Goal: Navigation & Orientation: Find specific page/section

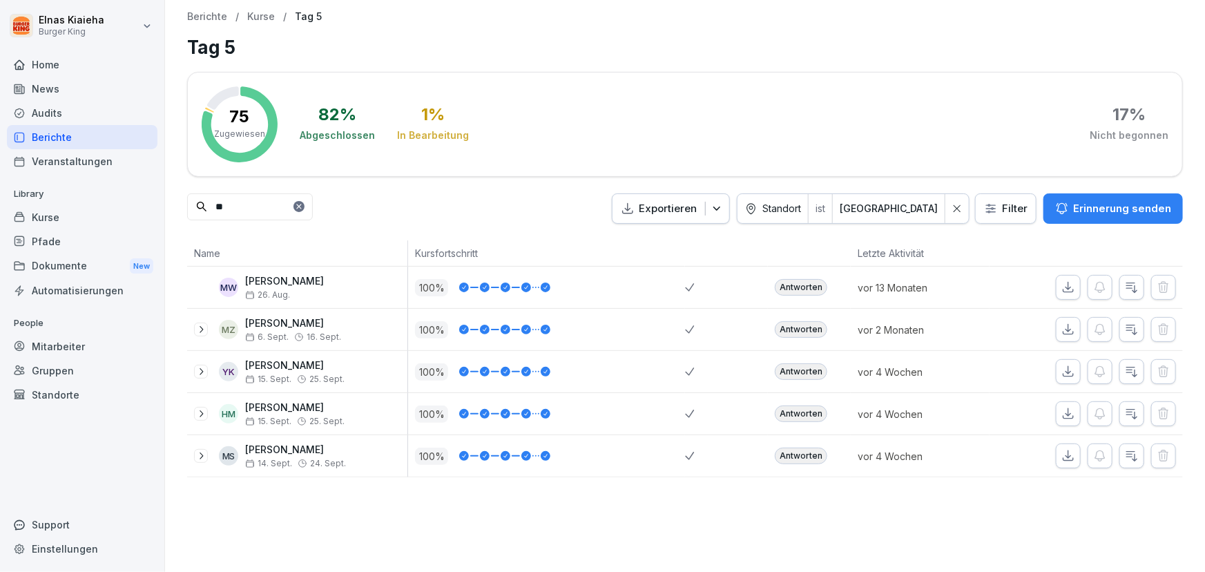
click at [993, 215] on html "Elnas Kiaieha Burger King Home News Audits Berichte Veranstaltungen Library Kur…" at bounding box center [602, 286] width 1205 height 572
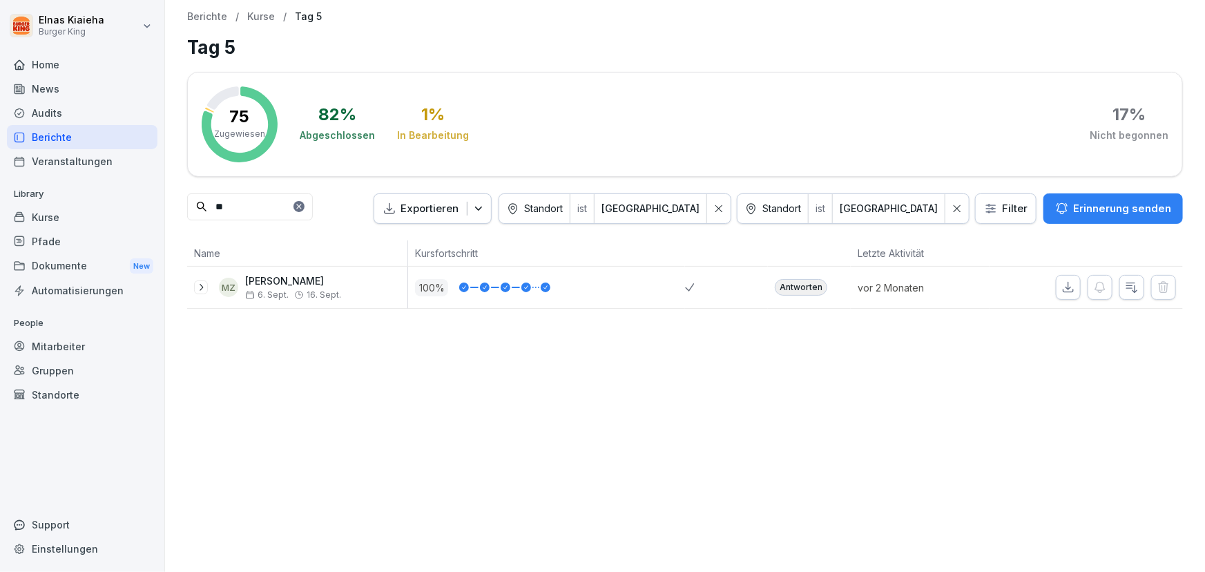
click at [71, 139] on div "Berichte" at bounding box center [82, 137] width 151 height 24
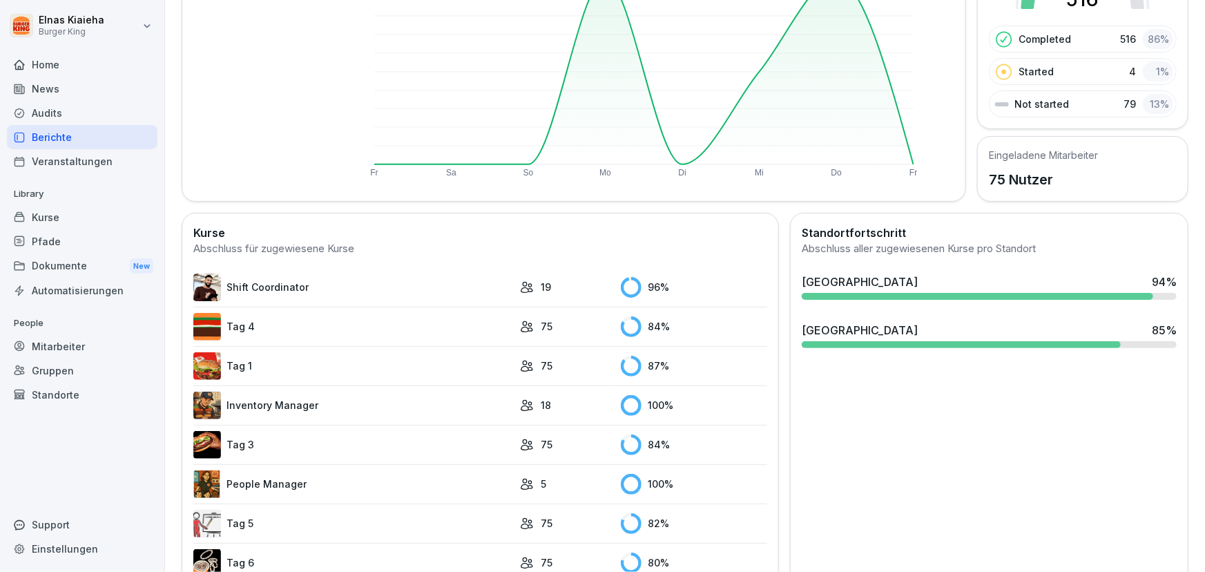
scroll to position [251, 0]
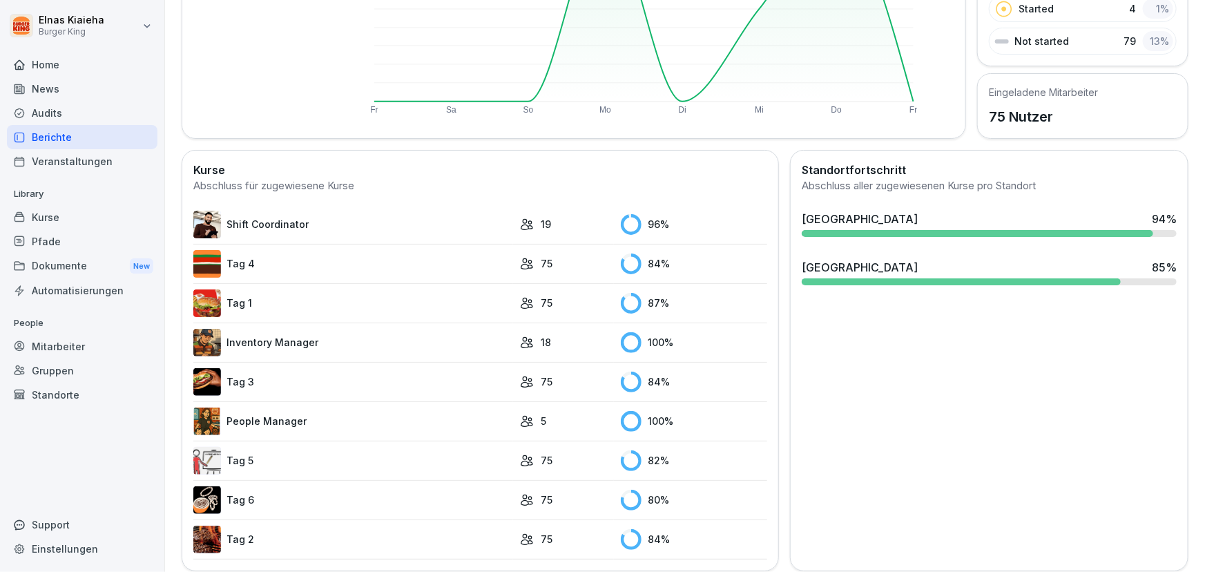
click at [373, 419] on link "People Manager" at bounding box center [353, 422] width 320 height 28
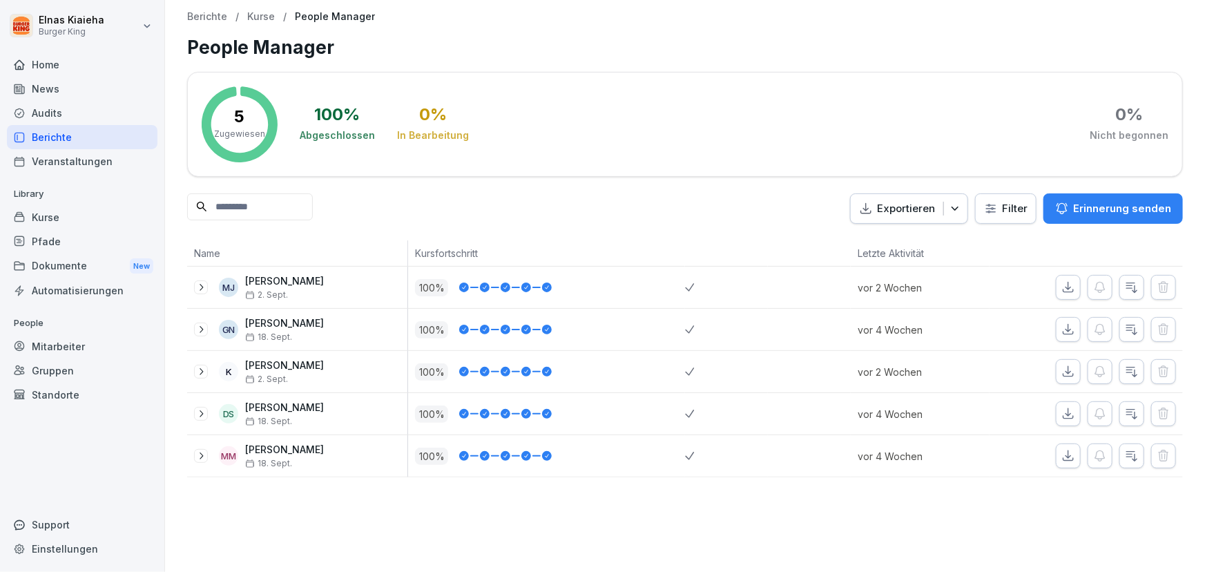
click at [57, 137] on div "Berichte" at bounding box center [82, 137] width 151 height 24
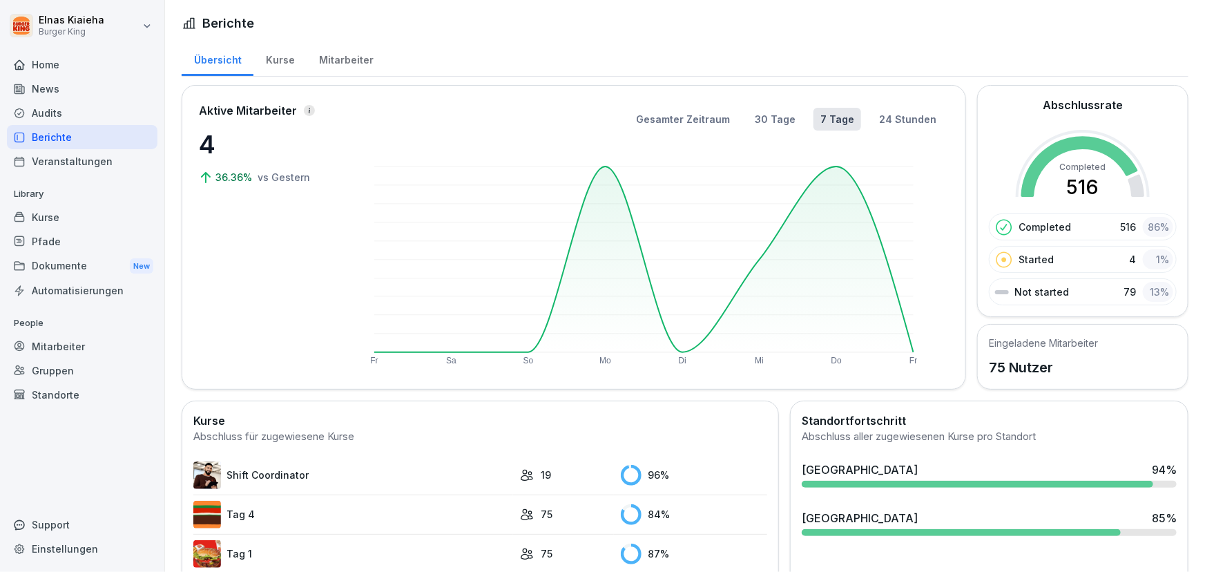
click at [271, 477] on link "Shift Coordinator" at bounding box center [353, 475] width 320 height 28
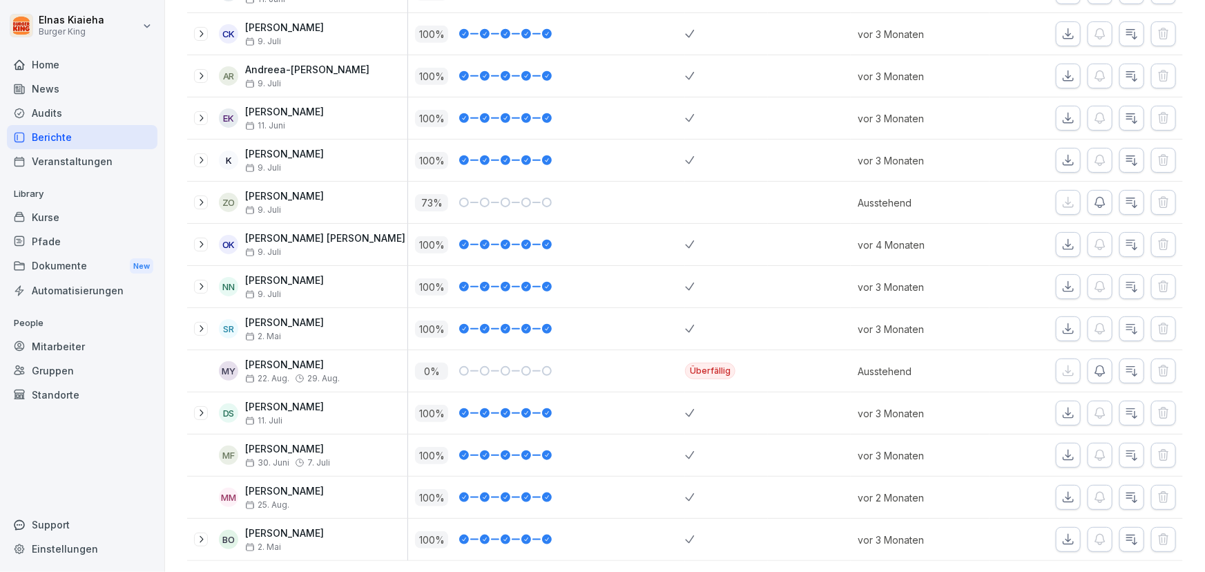
scroll to position [524, 0]
click at [85, 132] on div "Berichte" at bounding box center [82, 137] width 151 height 24
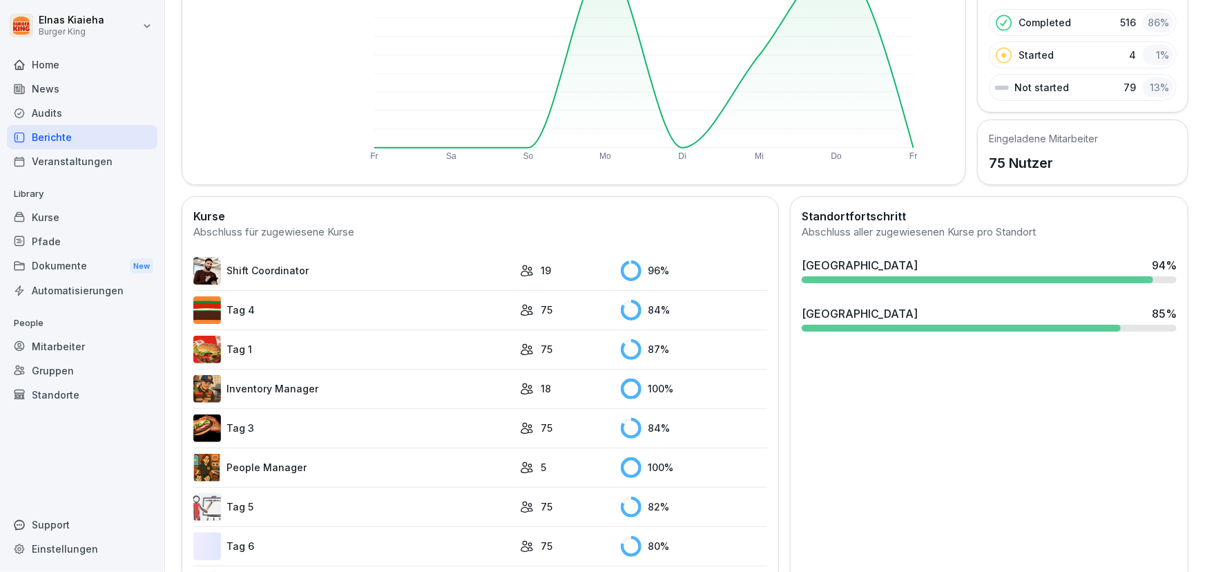
scroll to position [210, 0]
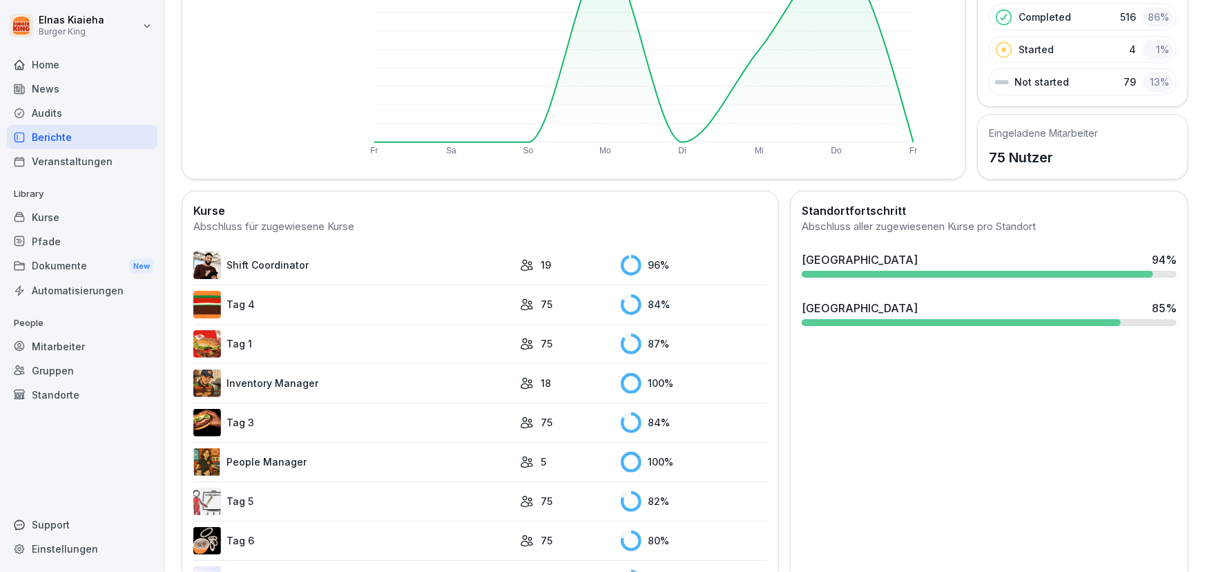
click at [339, 384] on link "Inventory Manager" at bounding box center [353, 384] width 320 height 28
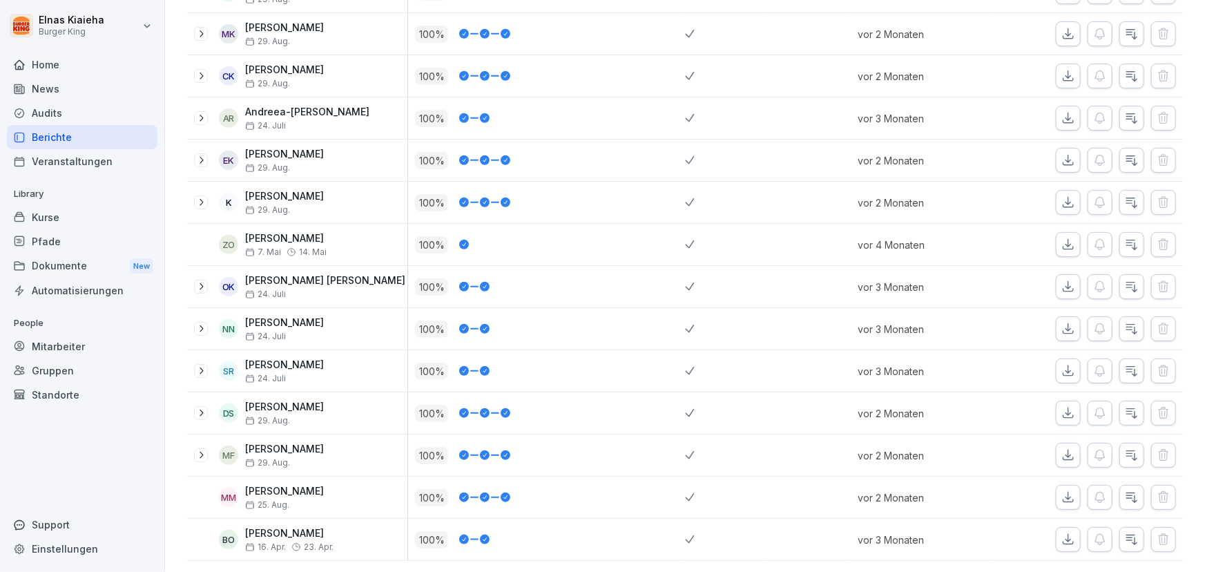
scroll to position [481, 0]
click at [82, 138] on div "Berichte" at bounding box center [82, 137] width 151 height 24
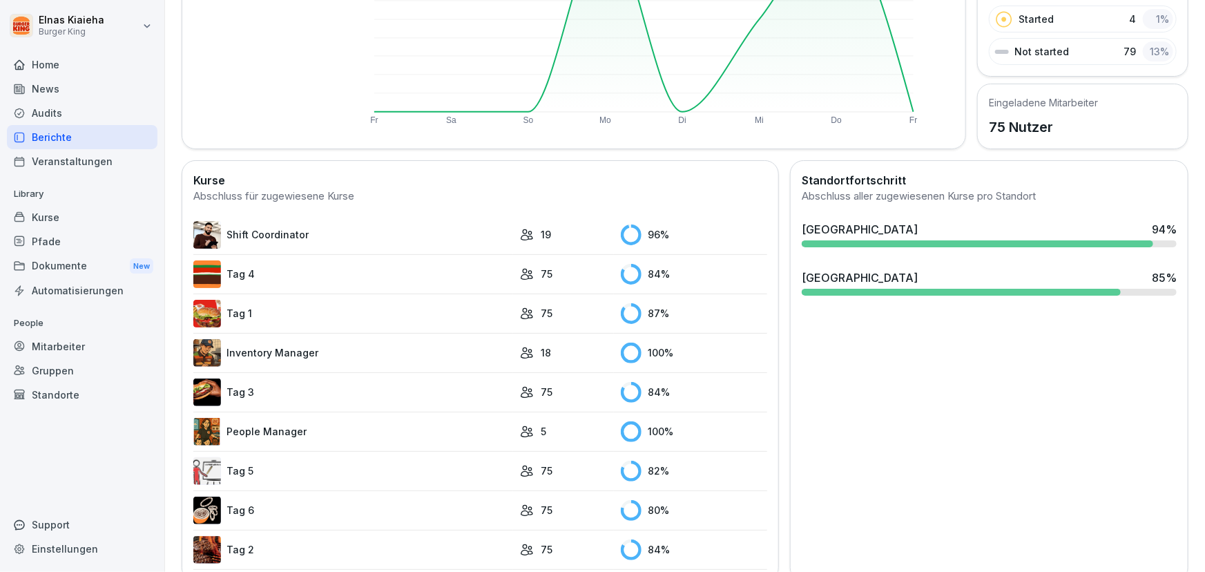
scroll to position [268, 0]
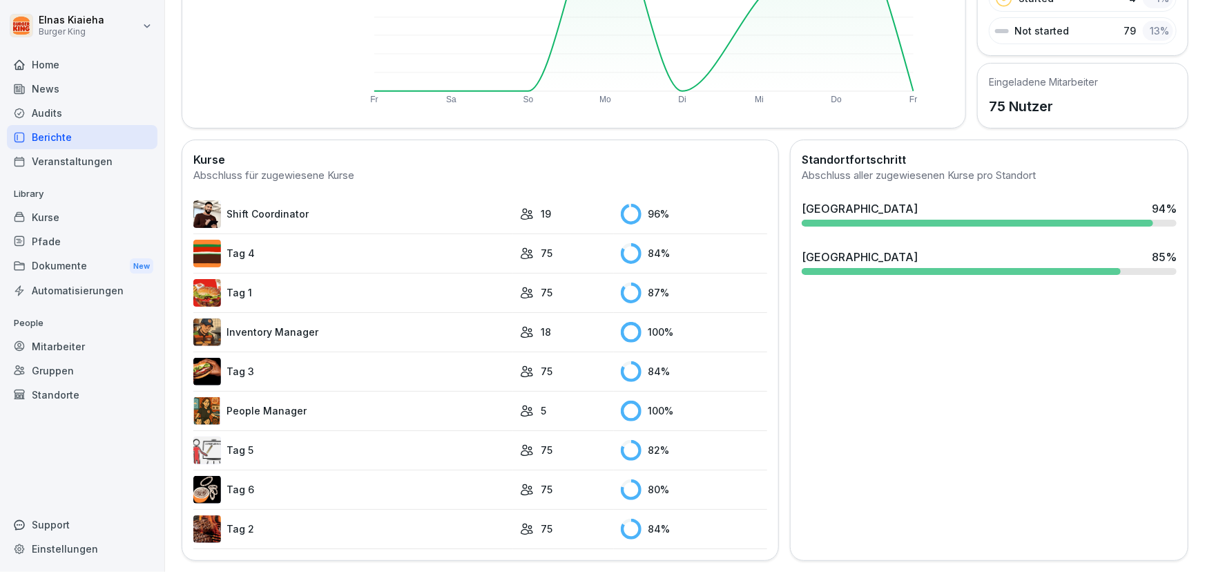
click at [231, 439] on link "Tag 5" at bounding box center [353, 451] width 320 height 28
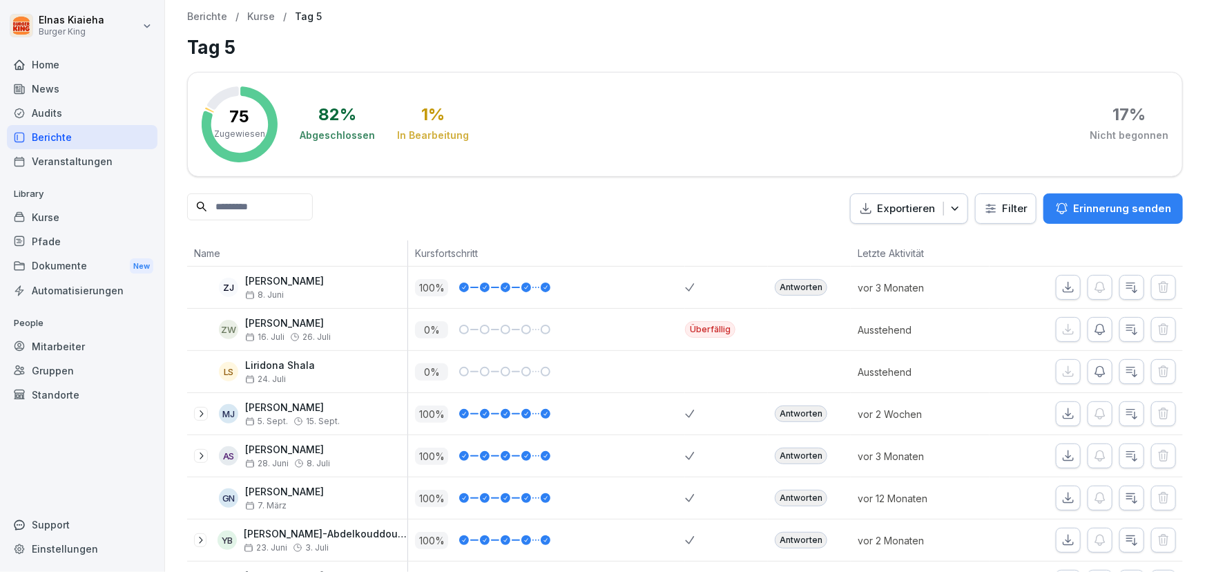
click at [983, 207] on html "Elnas Kiaieha Burger King Home News Audits Berichte Veranstaltungen Library Kur…" at bounding box center [602, 286] width 1205 height 572
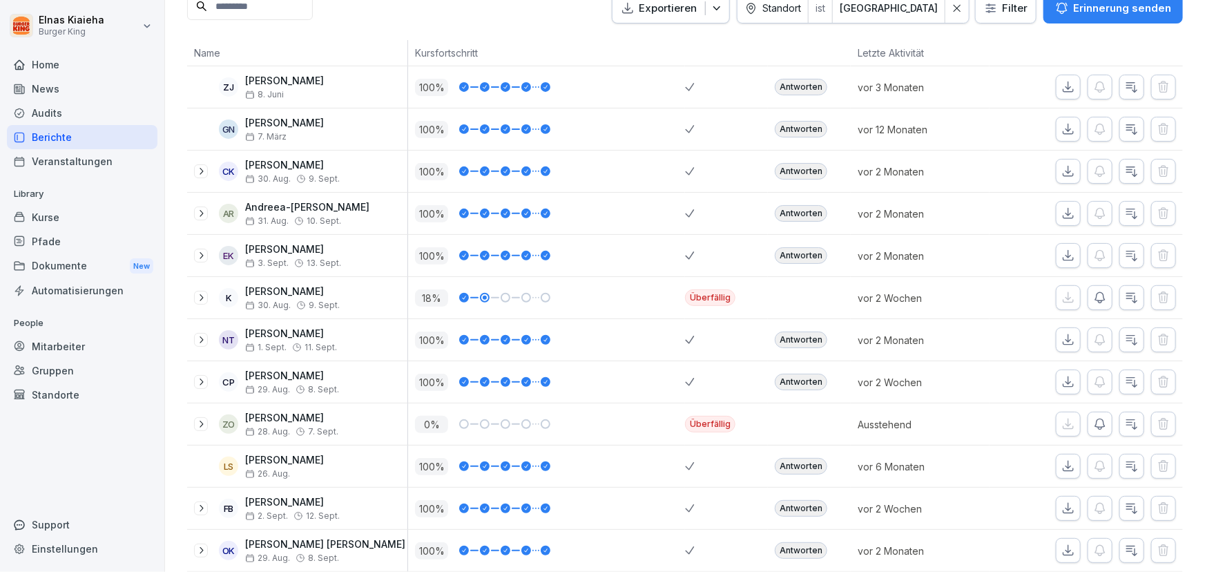
scroll to position [189, 0]
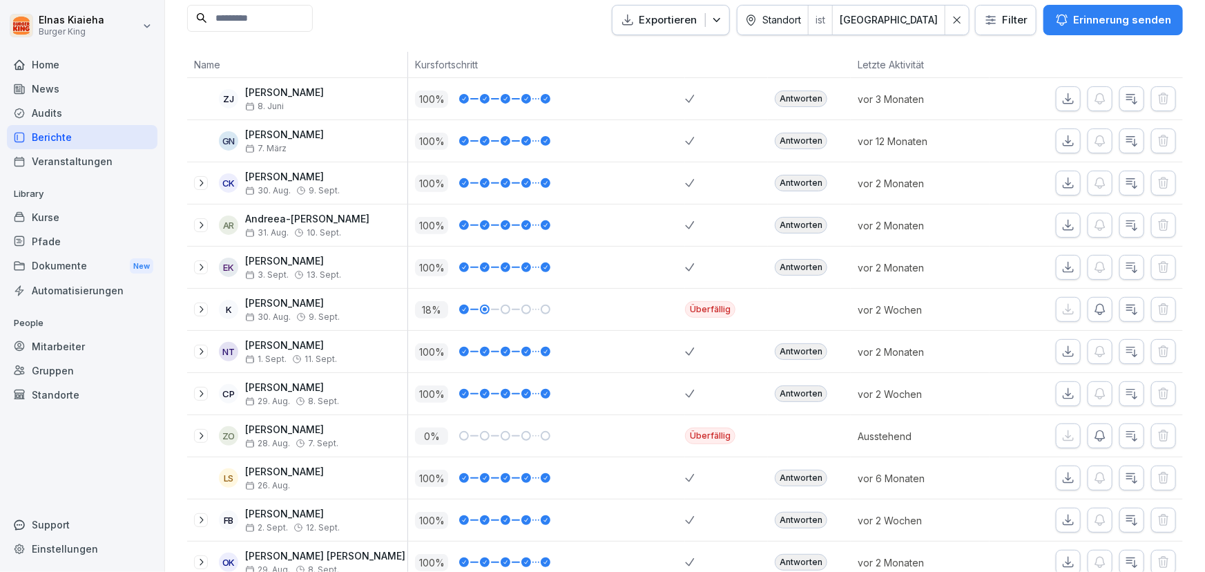
click at [96, 137] on div "Berichte" at bounding box center [82, 137] width 151 height 24
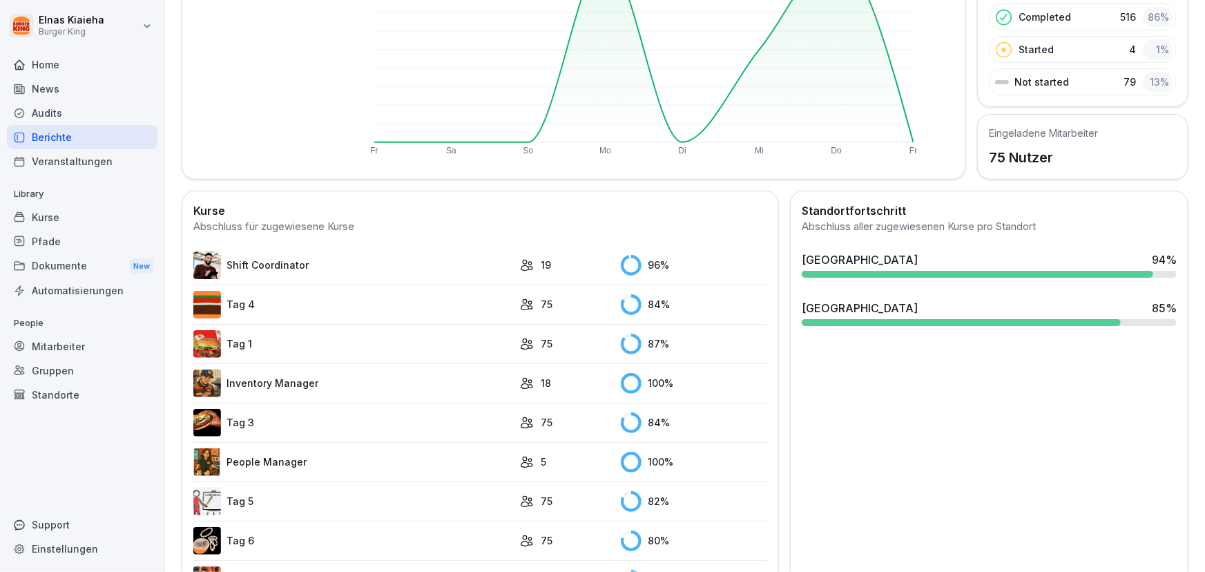
scroll to position [268, 0]
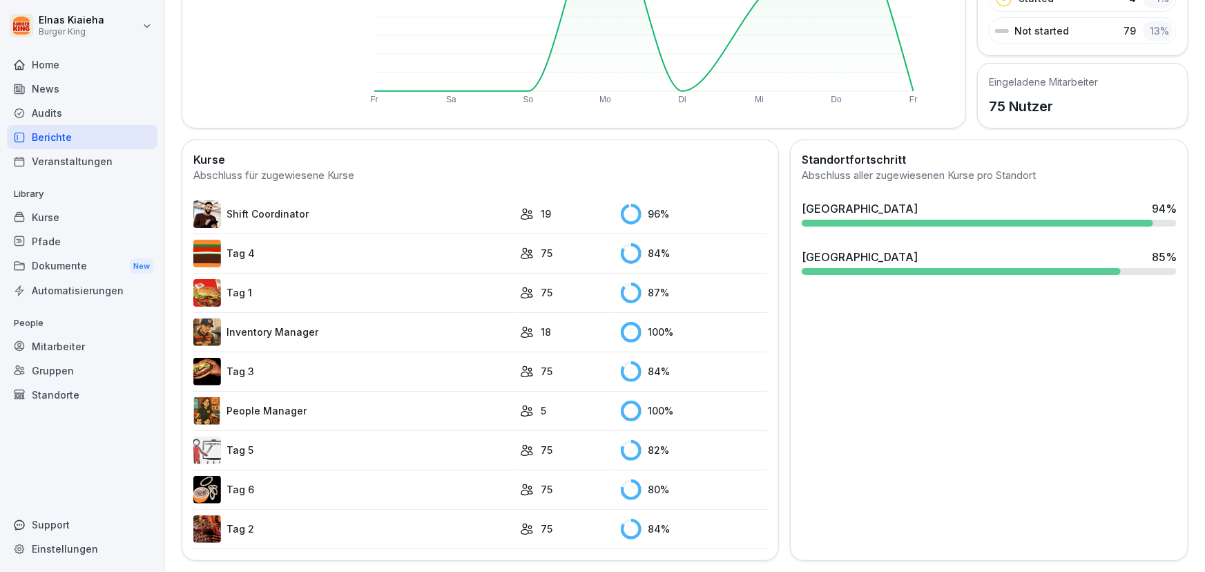
click at [262, 404] on link "People Manager" at bounding box center [353, 411] width 320 height 28
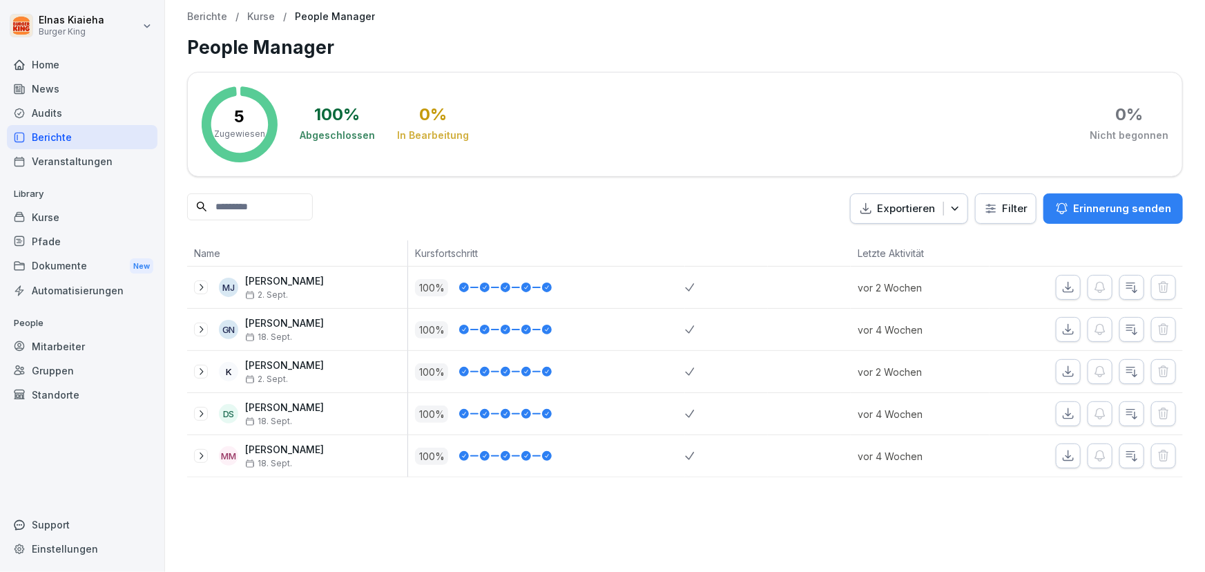
click at [98, 137] on div "Berichte" at bounding box center [82, 137] width 151 height 24
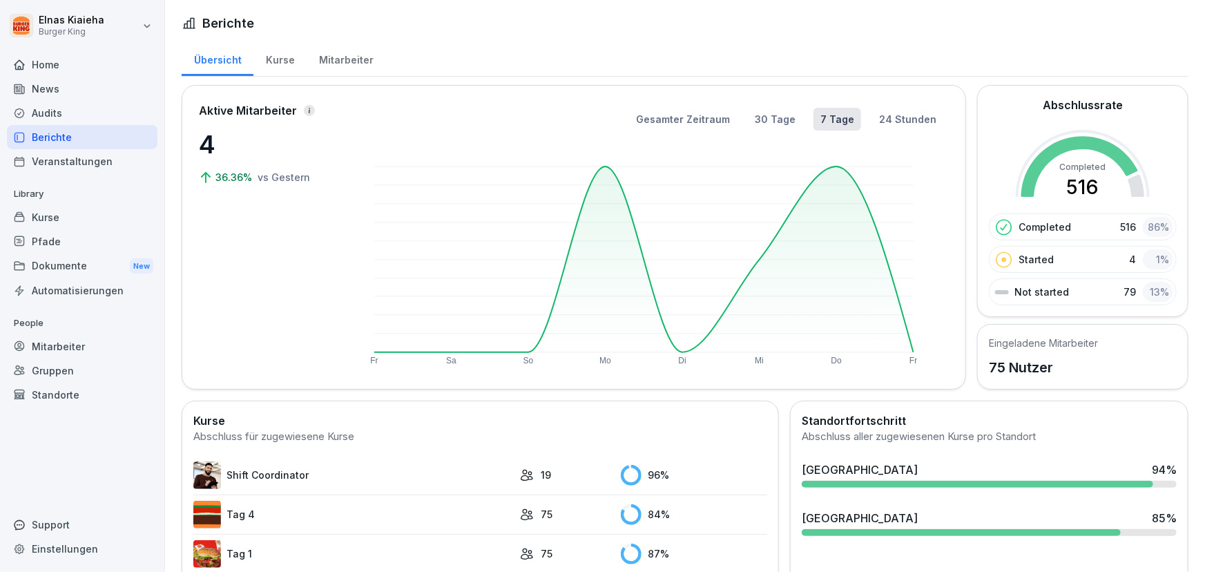
click at [284, 463] on link "Shift Coordinator" at bounding box center [353, 475] width 320 height 28
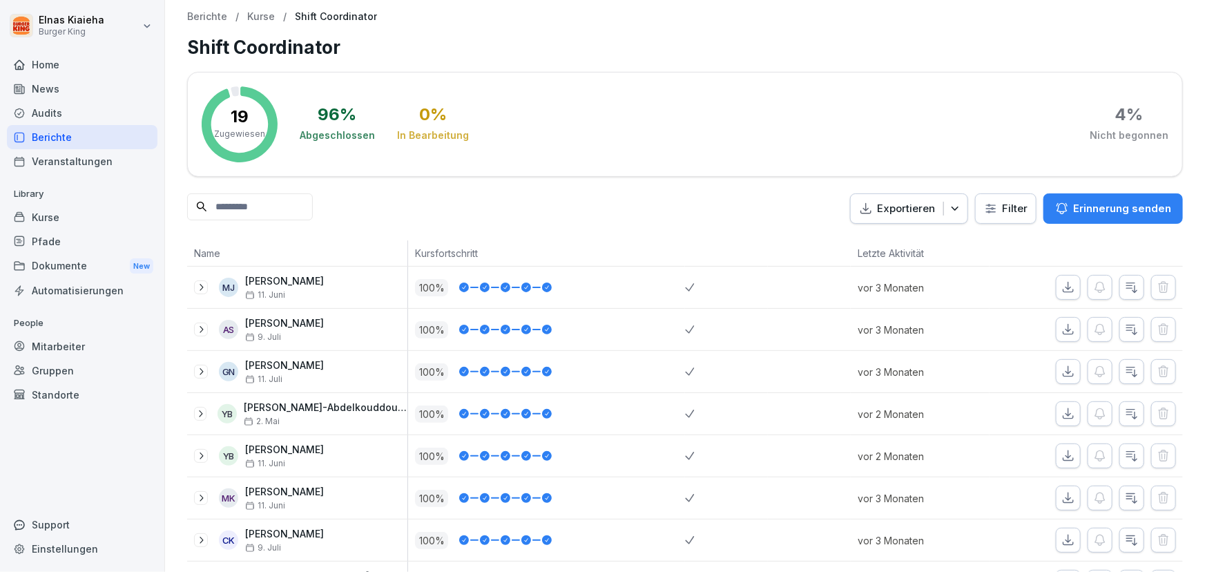
click at [981, 206] on html "Elnas Kiaieha Burger King Home News Audits Berichte Veranstaltungen Library Kur…" at bounding box center [602, 286] width 1205 height 572
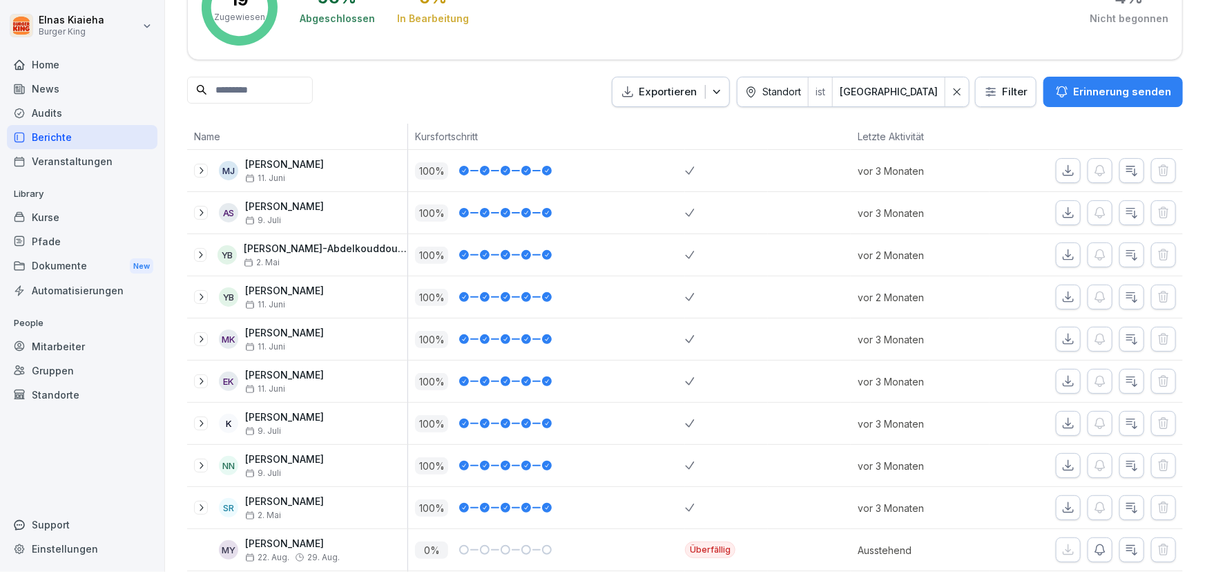
scroll to position [271, 0]
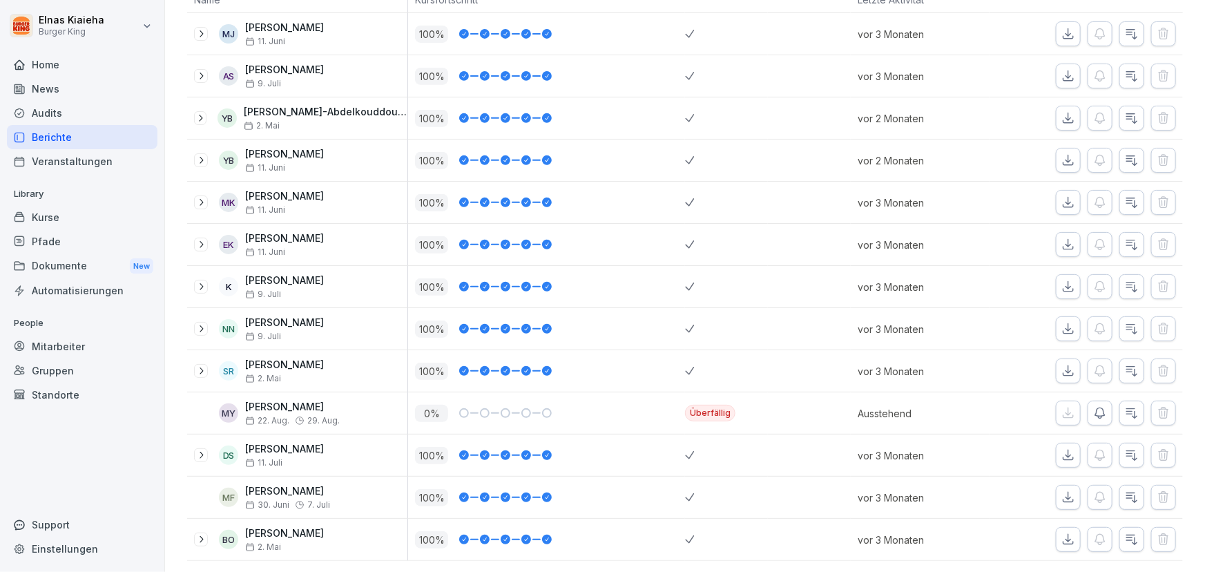
click at [1093, 406] on icon "button" at bounding box center [1100, 413] width 14 height 14
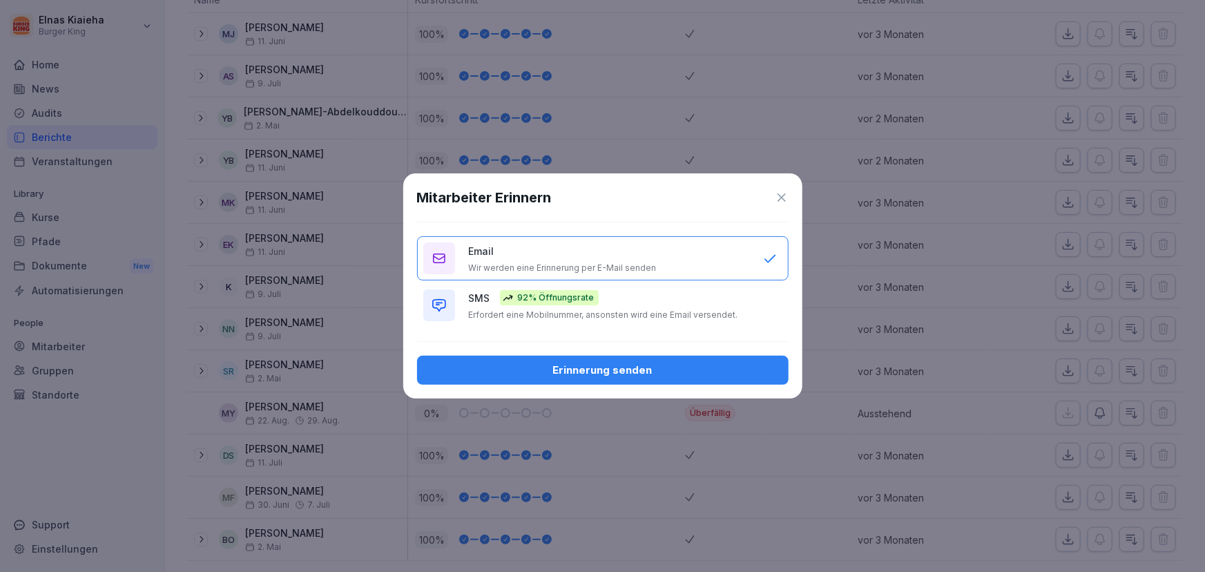
click at [779, 194] on icon at bounding box center [782, 197] width 8 height 8
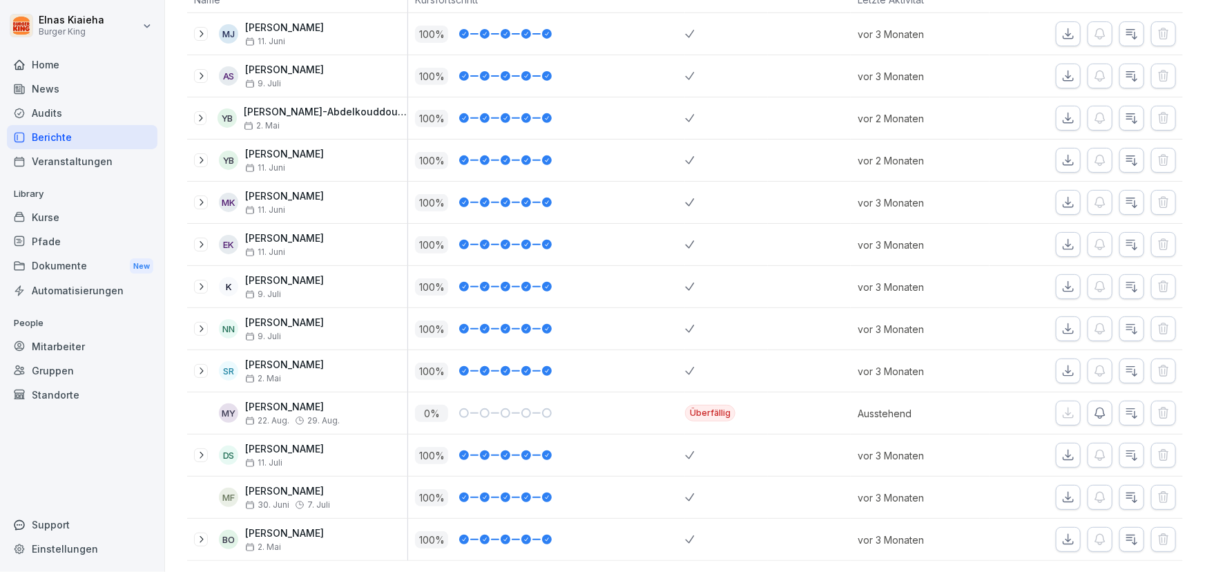
click at [1095, 408] on icon "button" at bounding box center [1100, 413] width 10 height 10
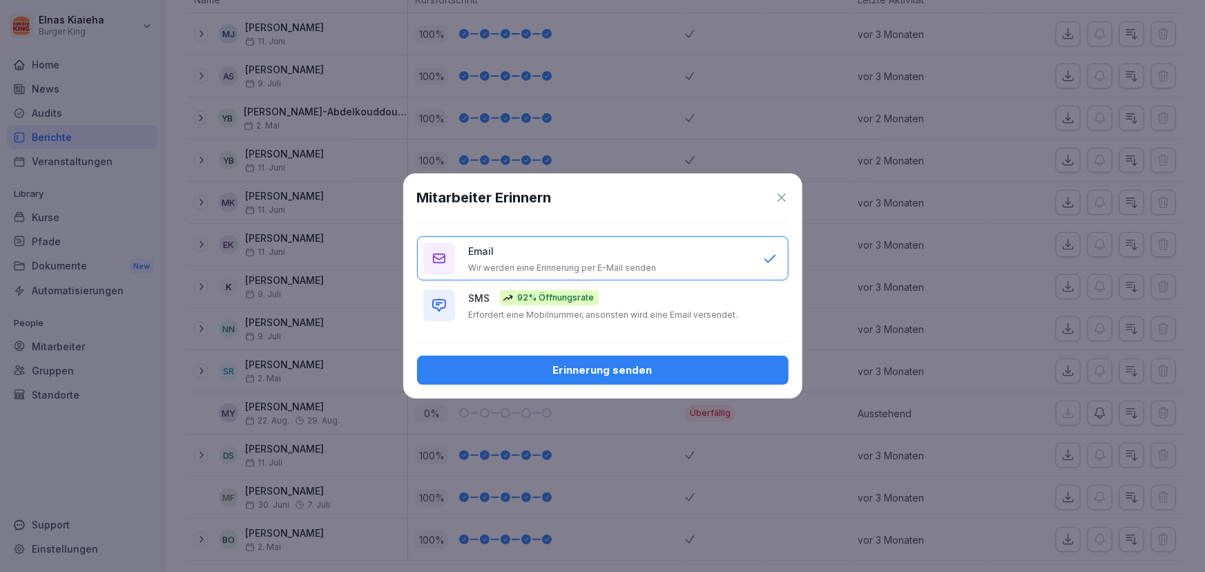
click at [780, 200] on icon at bounding box center [782, 198] width 14 height 14
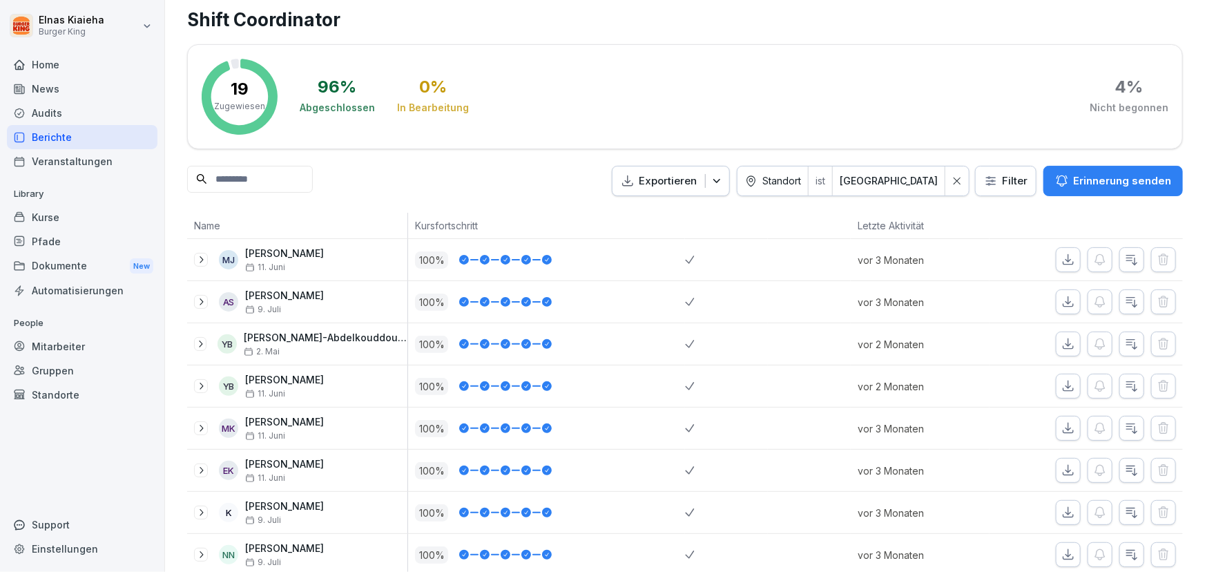
scroll to position [0, 0]
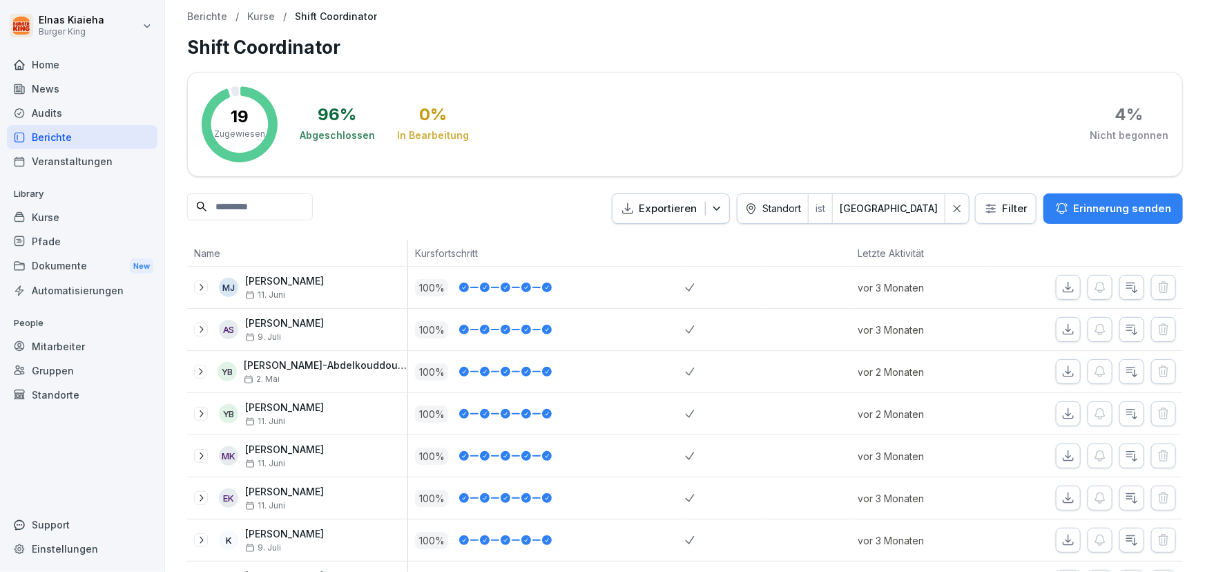
click at [980, 207] on html "Elnas Kiaieha Burger King Home News Audits Berichte Veranstaltungen Library Kur…" at bounding box center [602, 286] width 1205 height 572
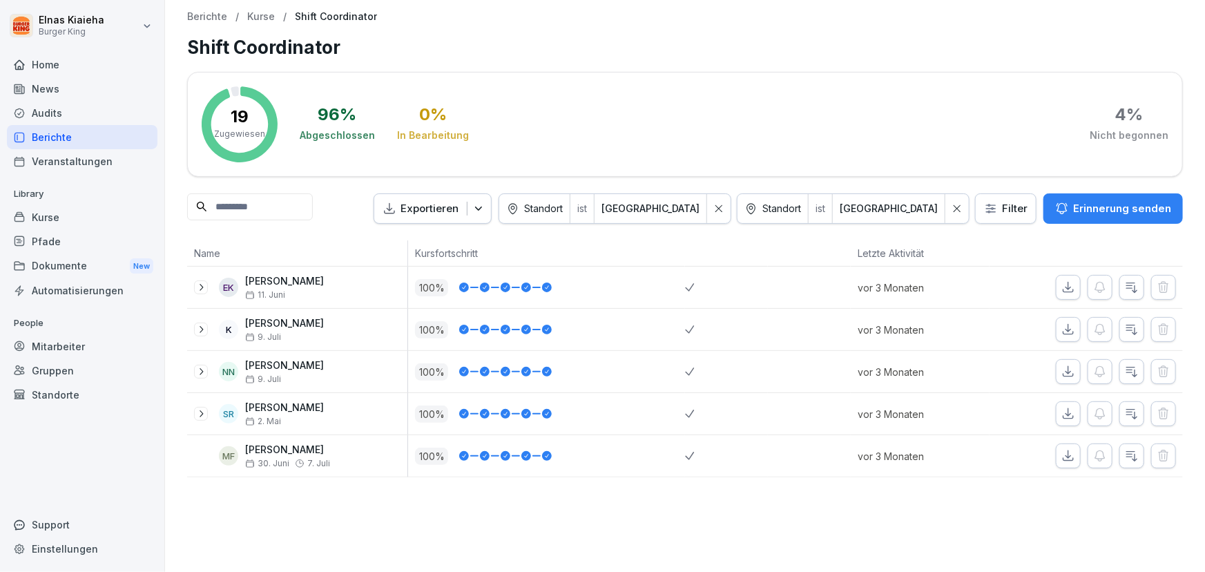
click at [88, 136] on div "Berichte" at bounding box center [82, 137] width 151 height 24
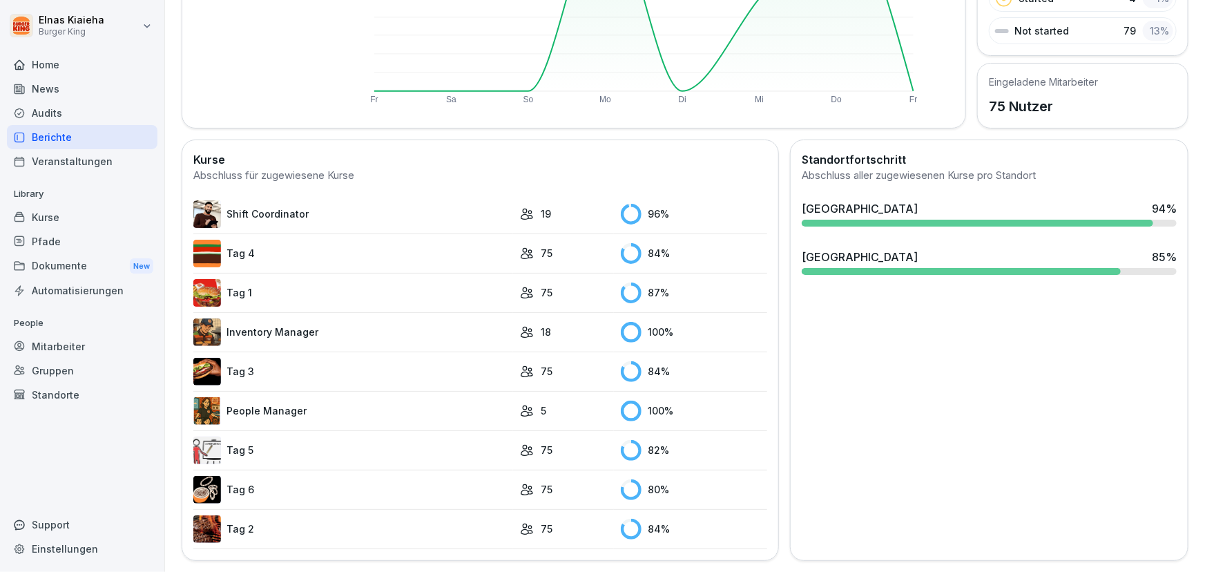
scroll to position [268, 0]
click at [254, 437] on link "Tag 5" at bounding box center [353, 451] width 320 height 28
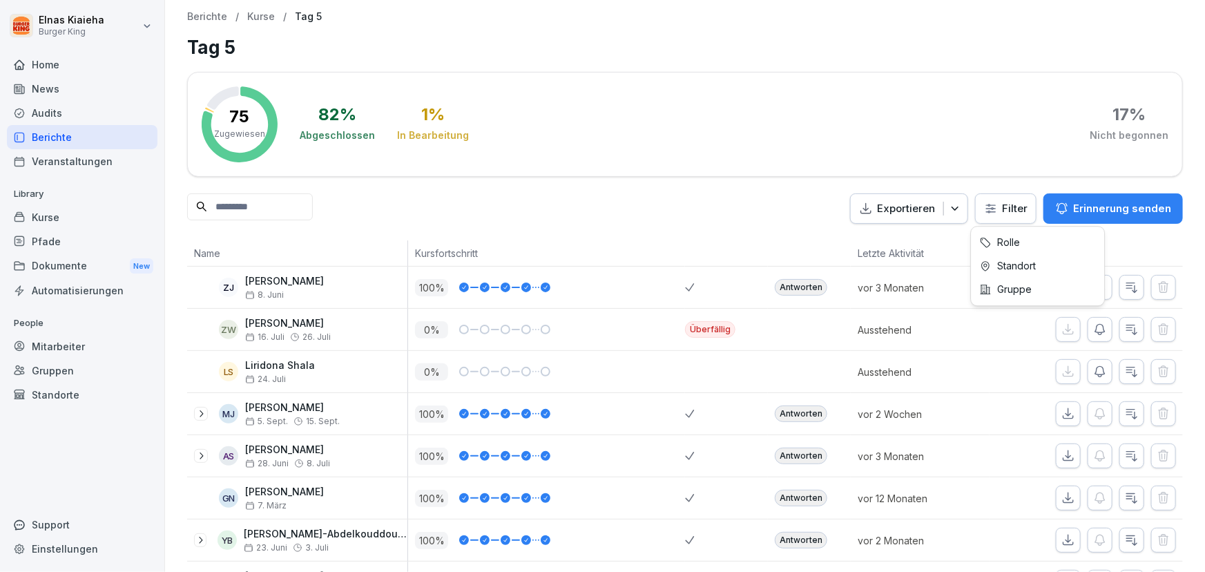
click at [985, 200] on html "Elnas Kiaieha Burger King Home News Audits Berichte Veranstaltungen Library Kur…" at bounding box center [602, 286] width 1205 height 572
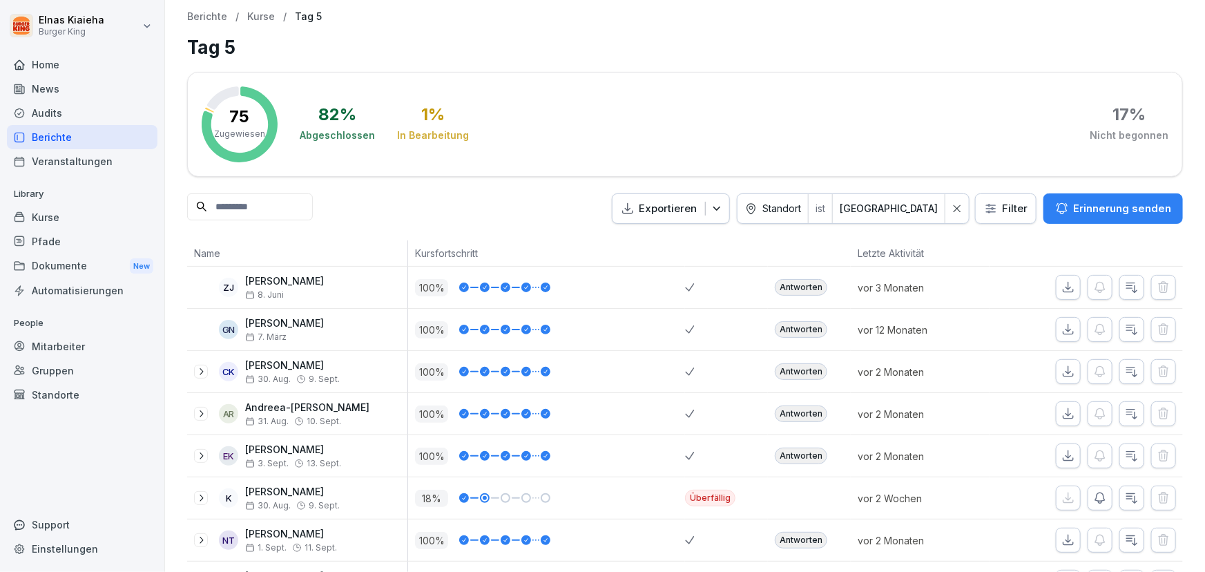
click at [86, 89] on div "News" at bounding box center [82, 89] width 151 height 24
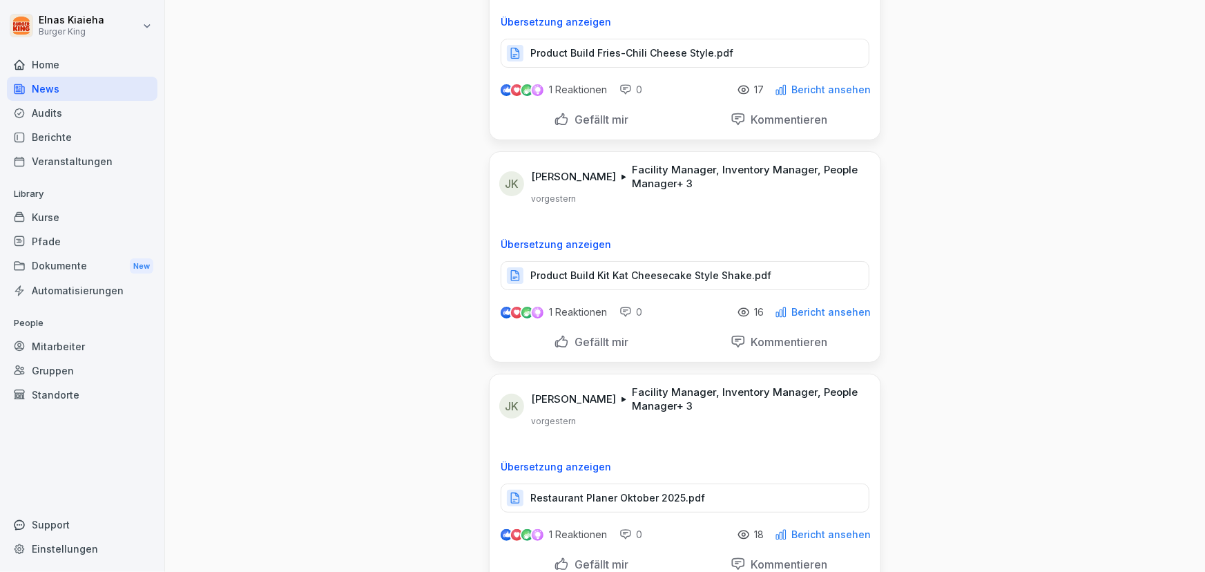
scroll to position [2637, 0]
